Goal: Participate in discussion: Engage in conversation with other users on a specific topic

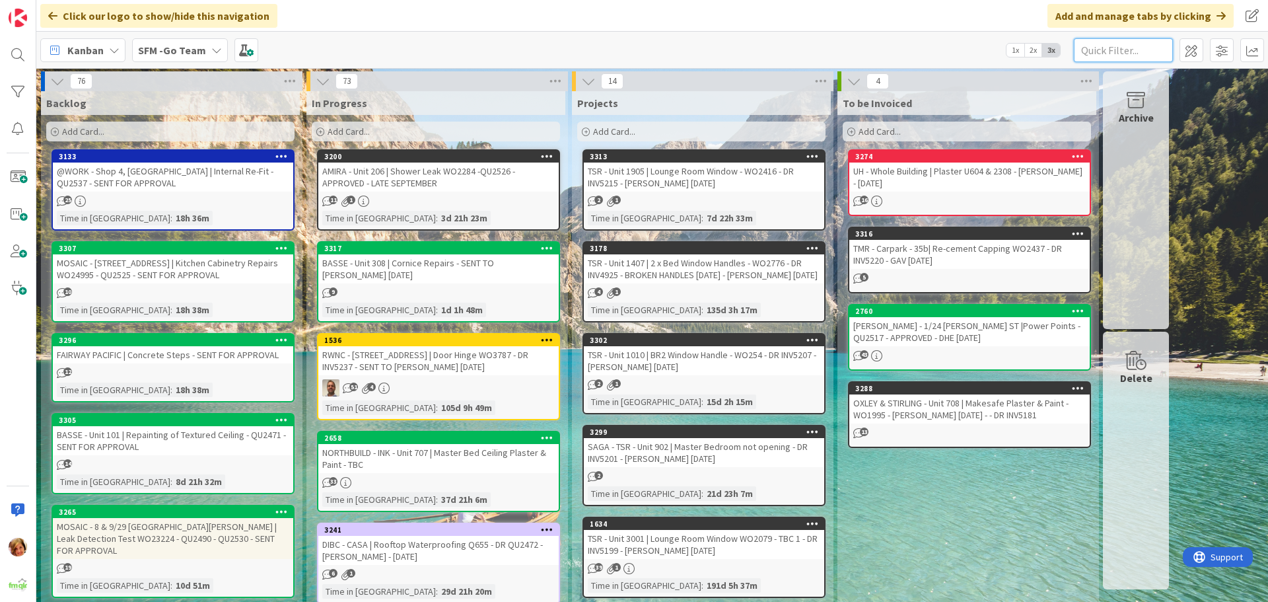
click at [1126, 47] on input "text" at bounding box center [1123, 50] width 99 height 24
click at [1114, 44] on input "text" at bounding box center [1123, 50] width 99 height 24
click at [1125, 44] on input "text" at bounding box center [1123, 50] width 99 height 24
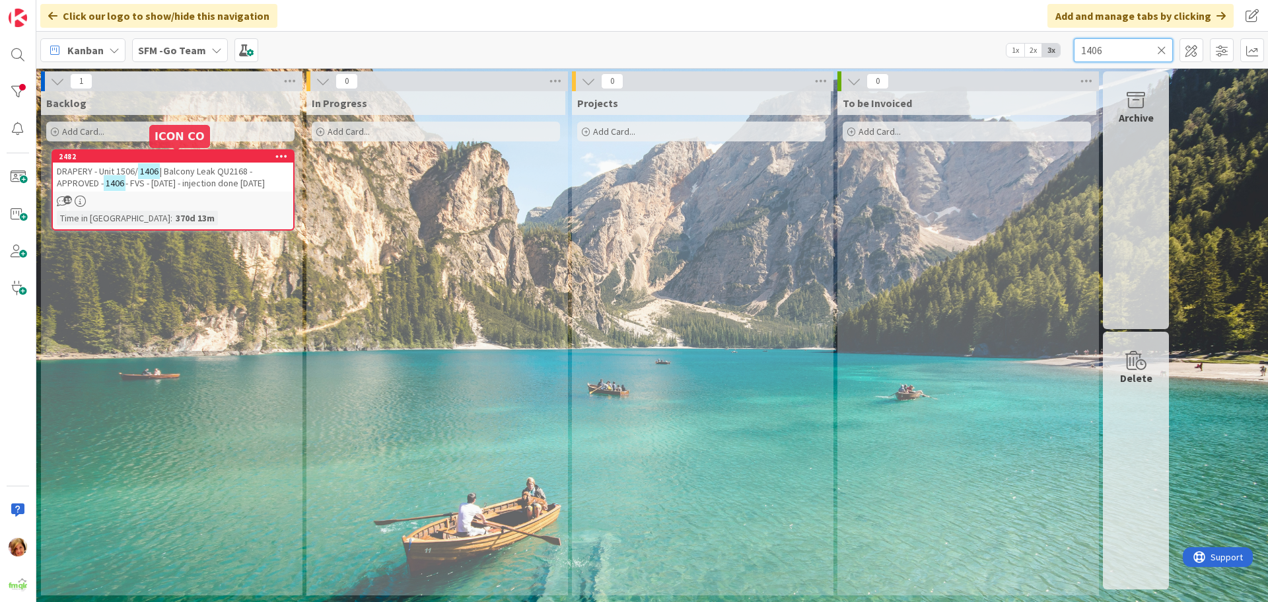
type input "1406"
click at [189, 171] on span "| Balcony Leak QU2168 - APPROVED -" at bounding box center [155, 177] width 196 height 24
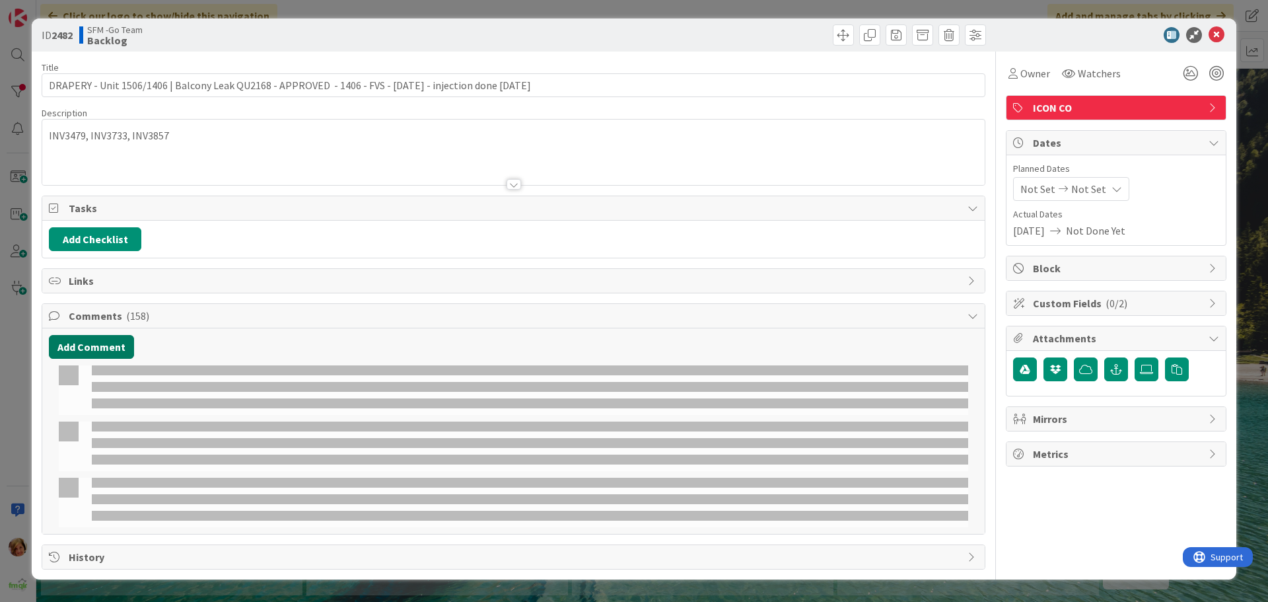
click at [96, 346] on button "Add Comment" at bounding box center [91, 347] width 85 height 24
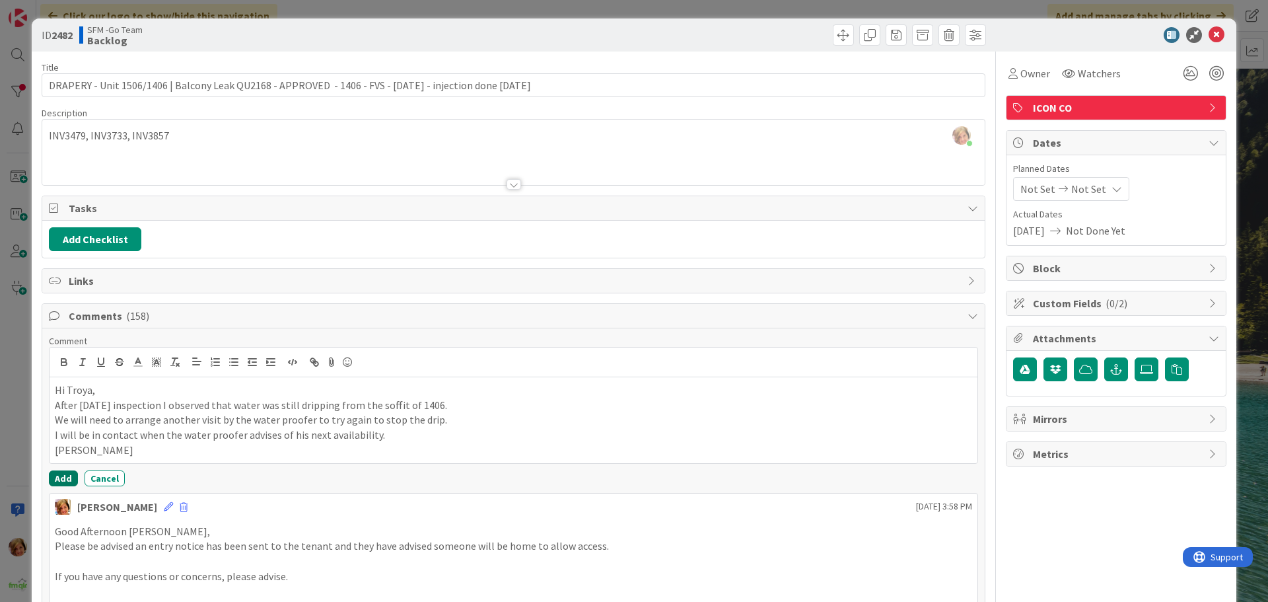
click at [62, 476] on button "Add" at bounding box center [63, 478] width 29 height 16
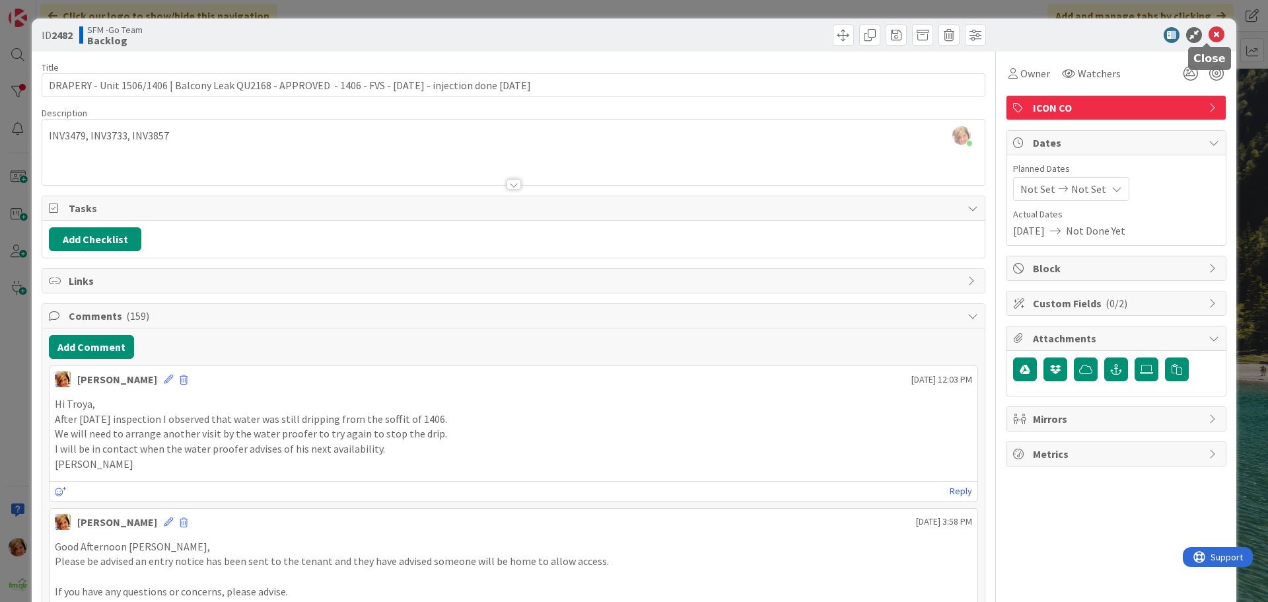
click at [1209, 32] on icon at bounding box center [1217, 35] width 16 height 16
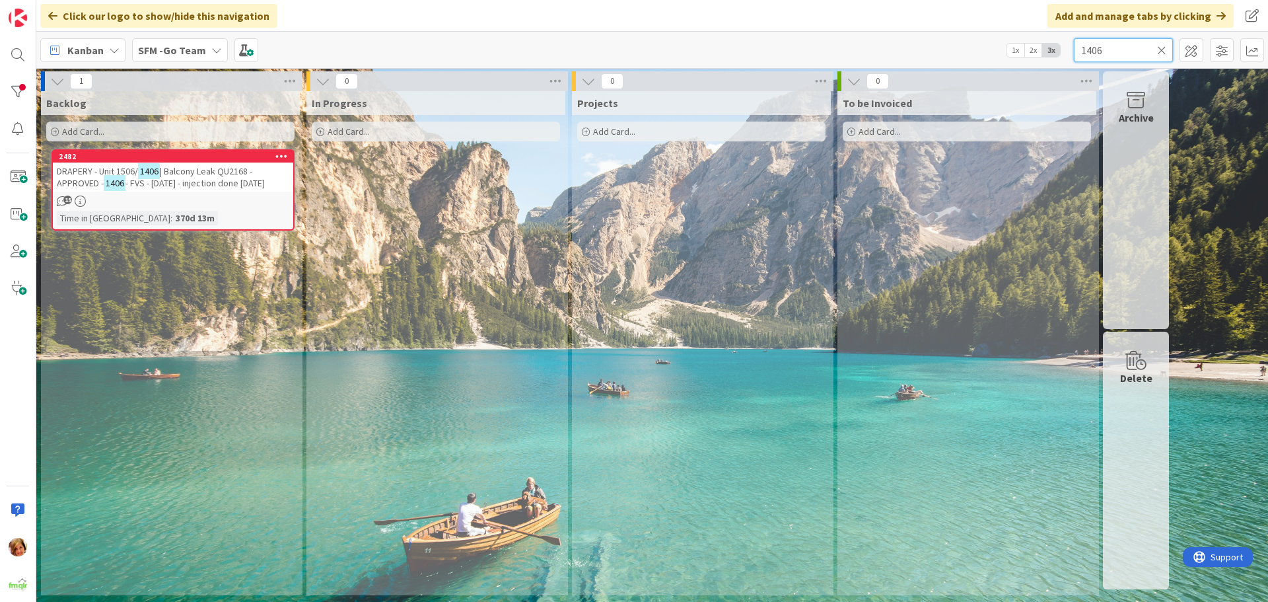
click at [1128, 46] on input "1406" at bounding box center [1123, 50] width 99 height 24
type input "1"
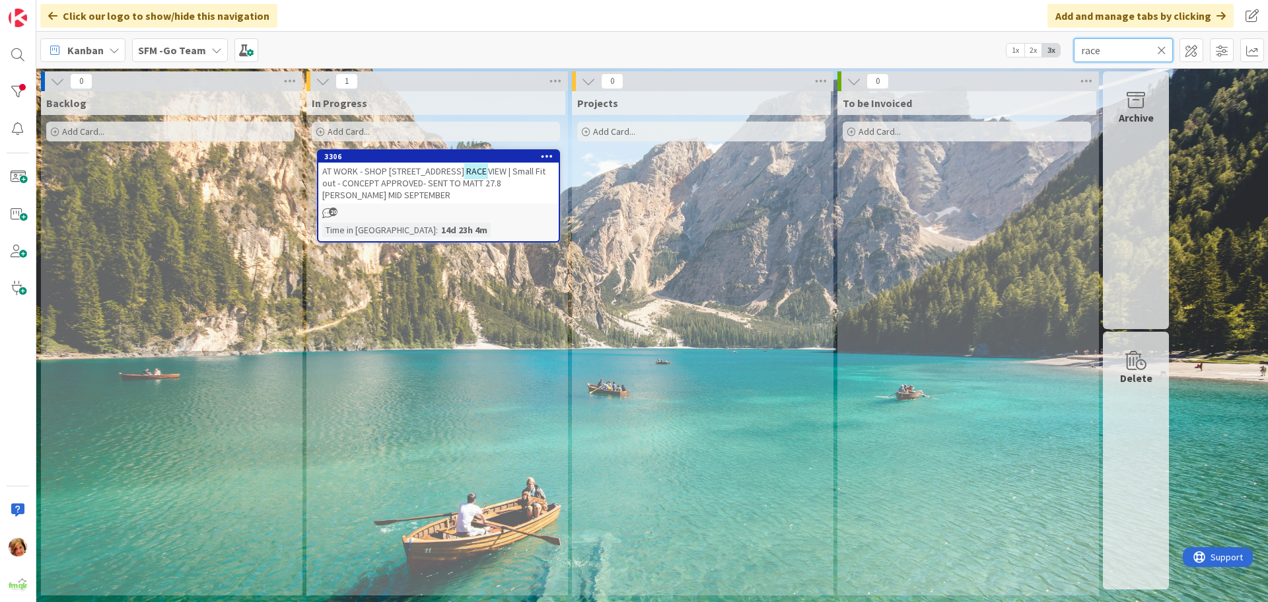
type input "race"
click at [406, 169] on span "AT WORK - SHOP [STREET_ADDRESS]" at bounding box center [393, 171] width 142 height 12
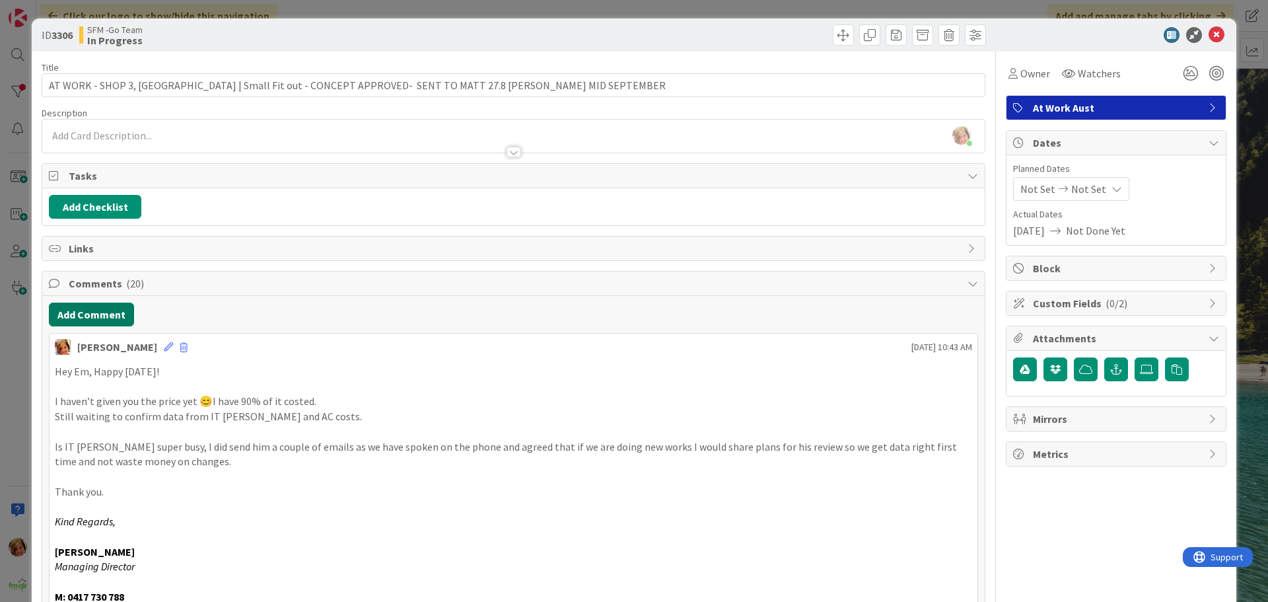
click at [91, 312] on button "Add Comment" at bounding box center [91, 315] width 85 height 24
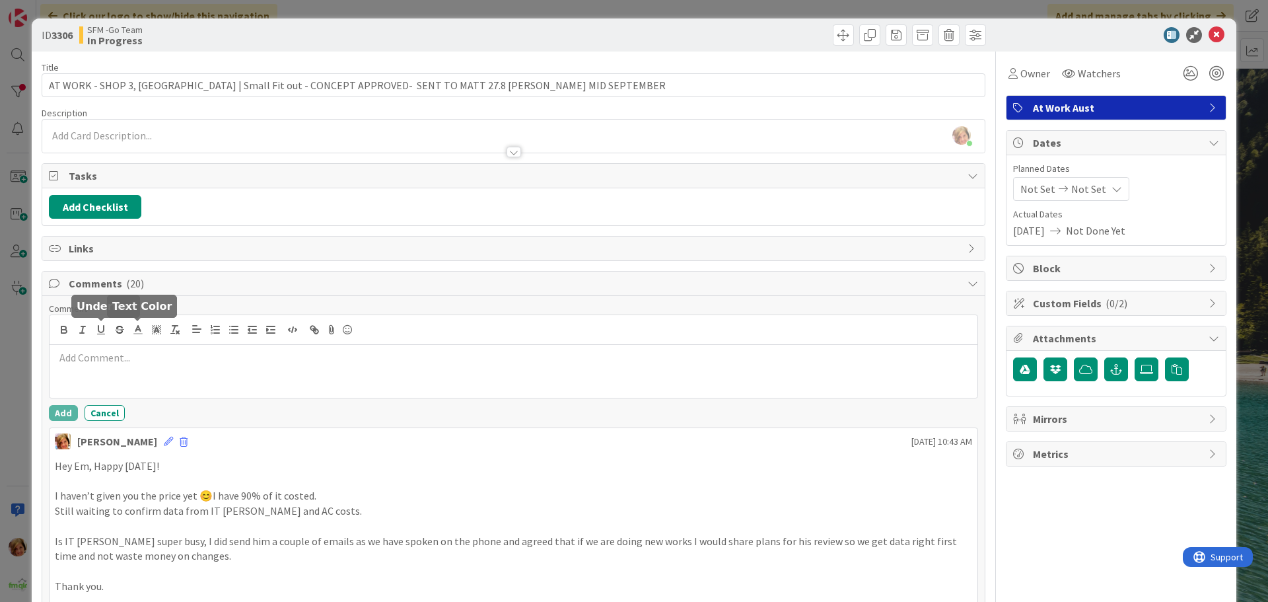
click at [151, 338] on div at bounding box center [514, 330] width 928 height 30
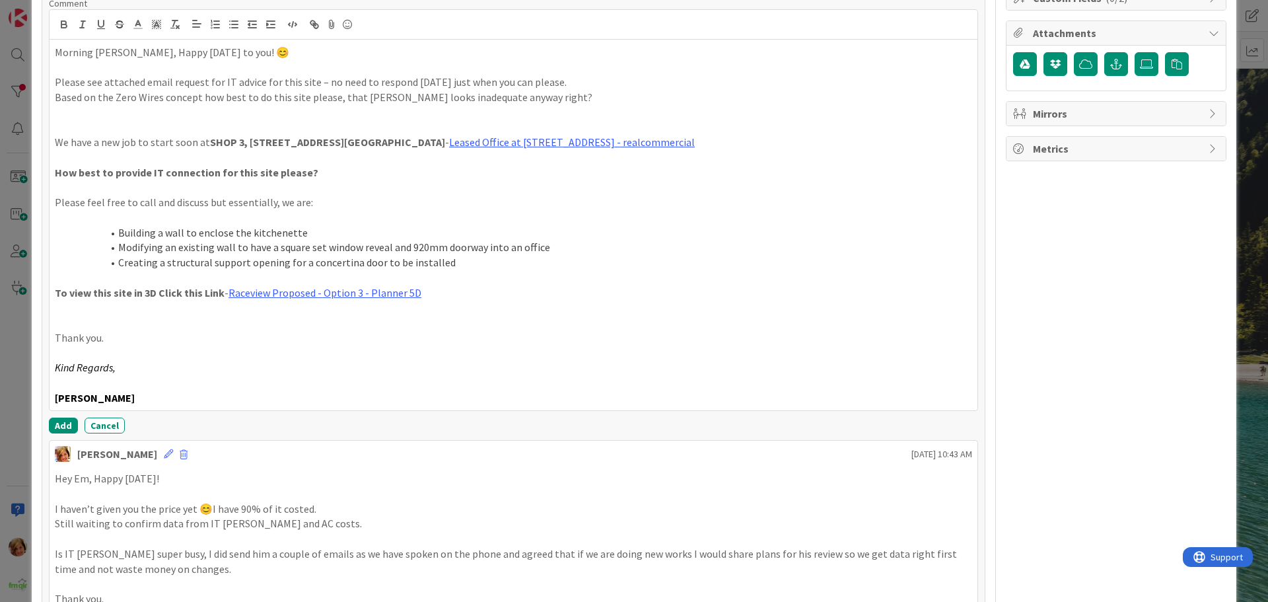
scroll to position [306, 0]
click at [64, 423] on button "Add" at bounding box center [63, 425] width 29 height 16
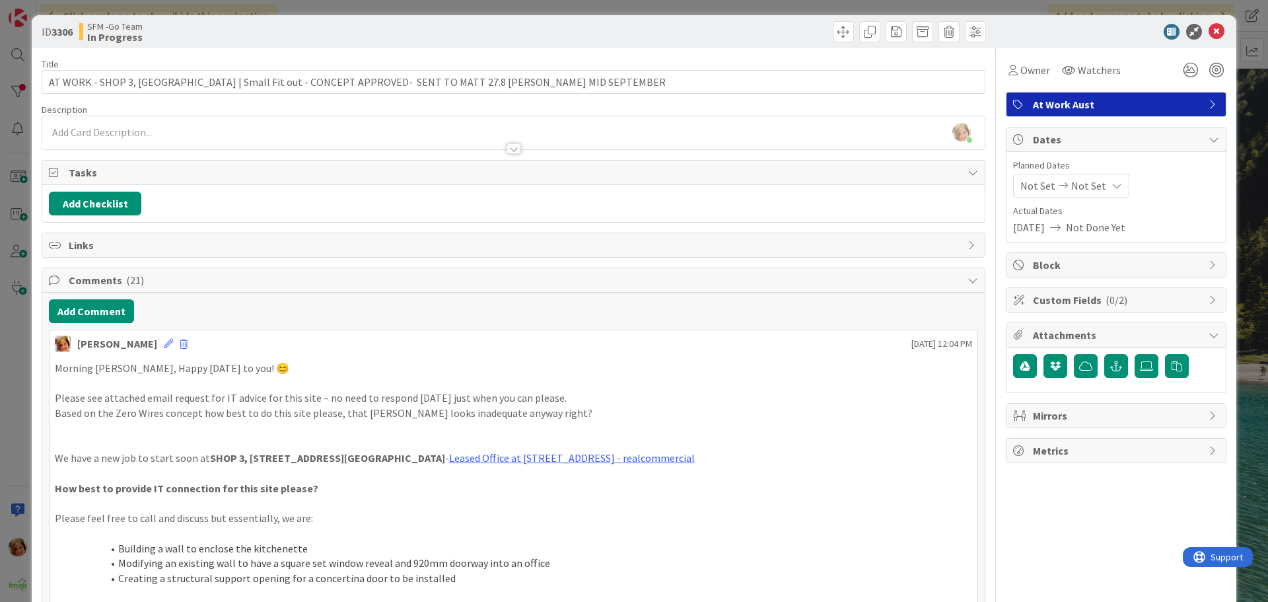
scroll to position [0, 0]
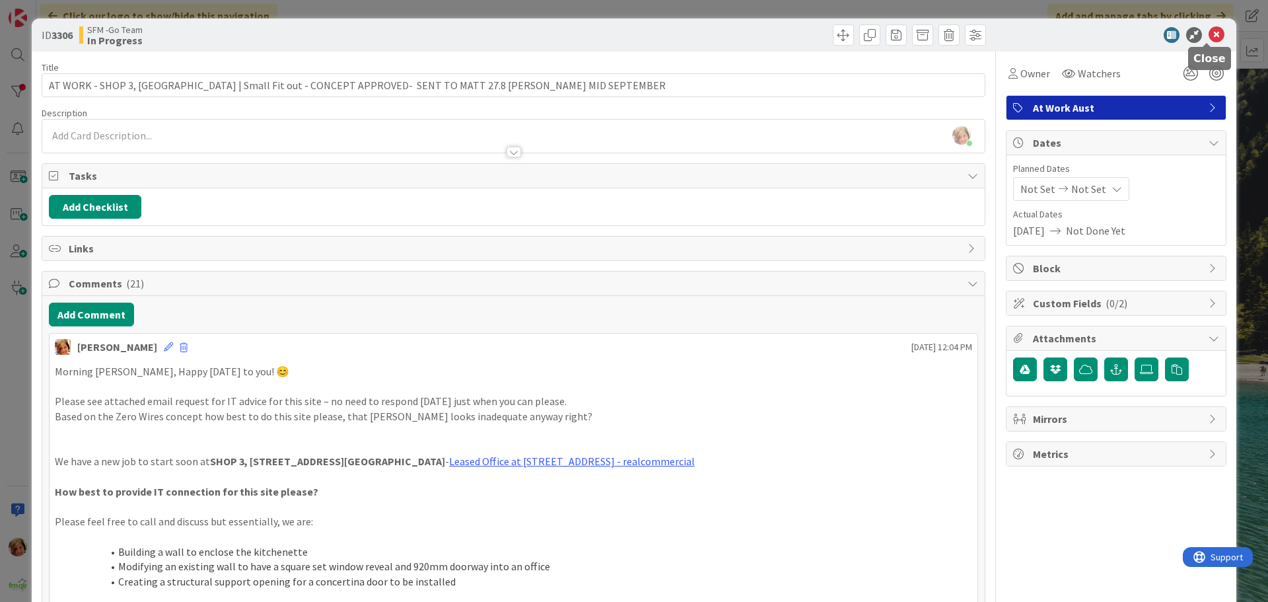
click at [1209, 32] on icon at bounding box center [1217, 35] width 16 height 16
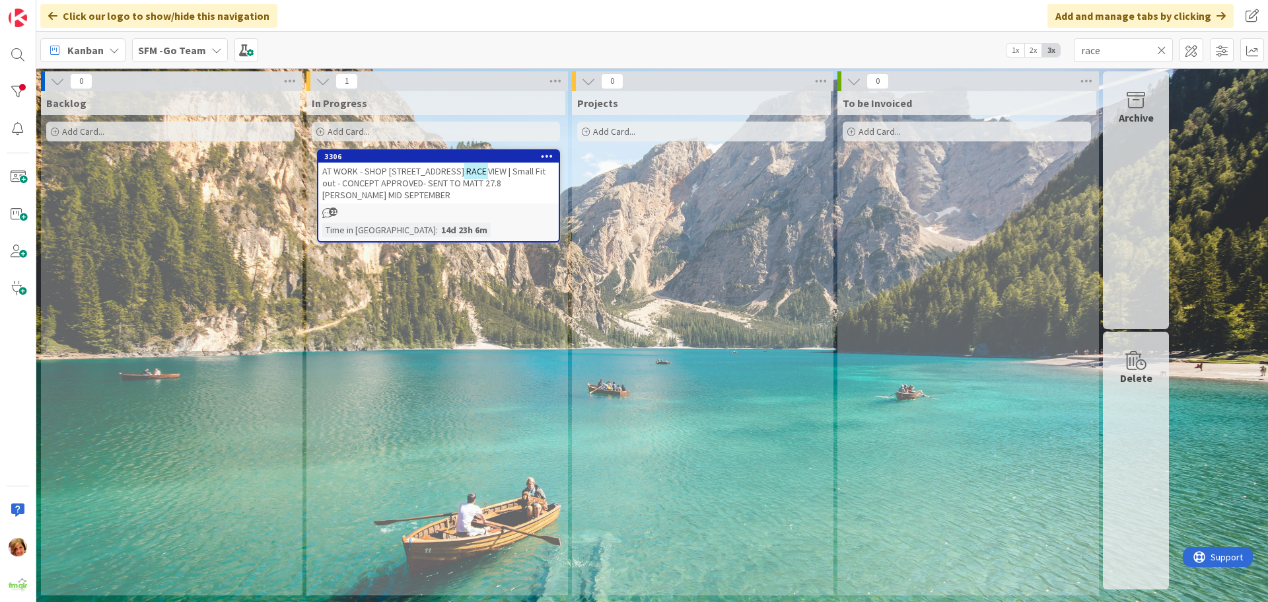
drag, startPoint x: 1165, startPoint y: 49, endPoint x: 1154, endPoint y: 53, distance: 11.3
click at [1164, 49] on icon at bounding box center [1161, 50] width 9 height 12
